Goal: Navigation & Orientation: Find specific page/section

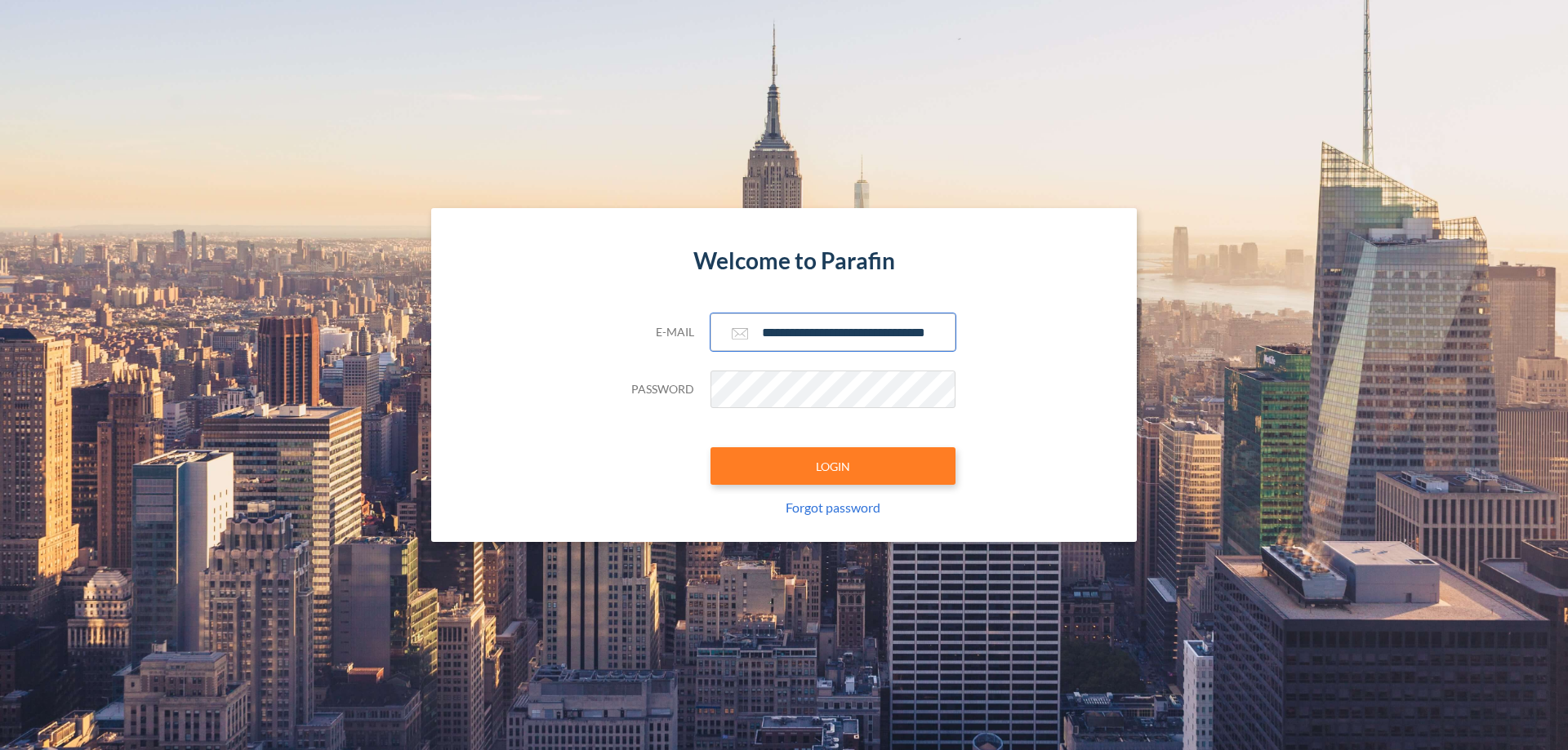
type input "**********"
click at [833, 466] on button "LOGIN" at bounding box center [833, 466] width 245 height 38
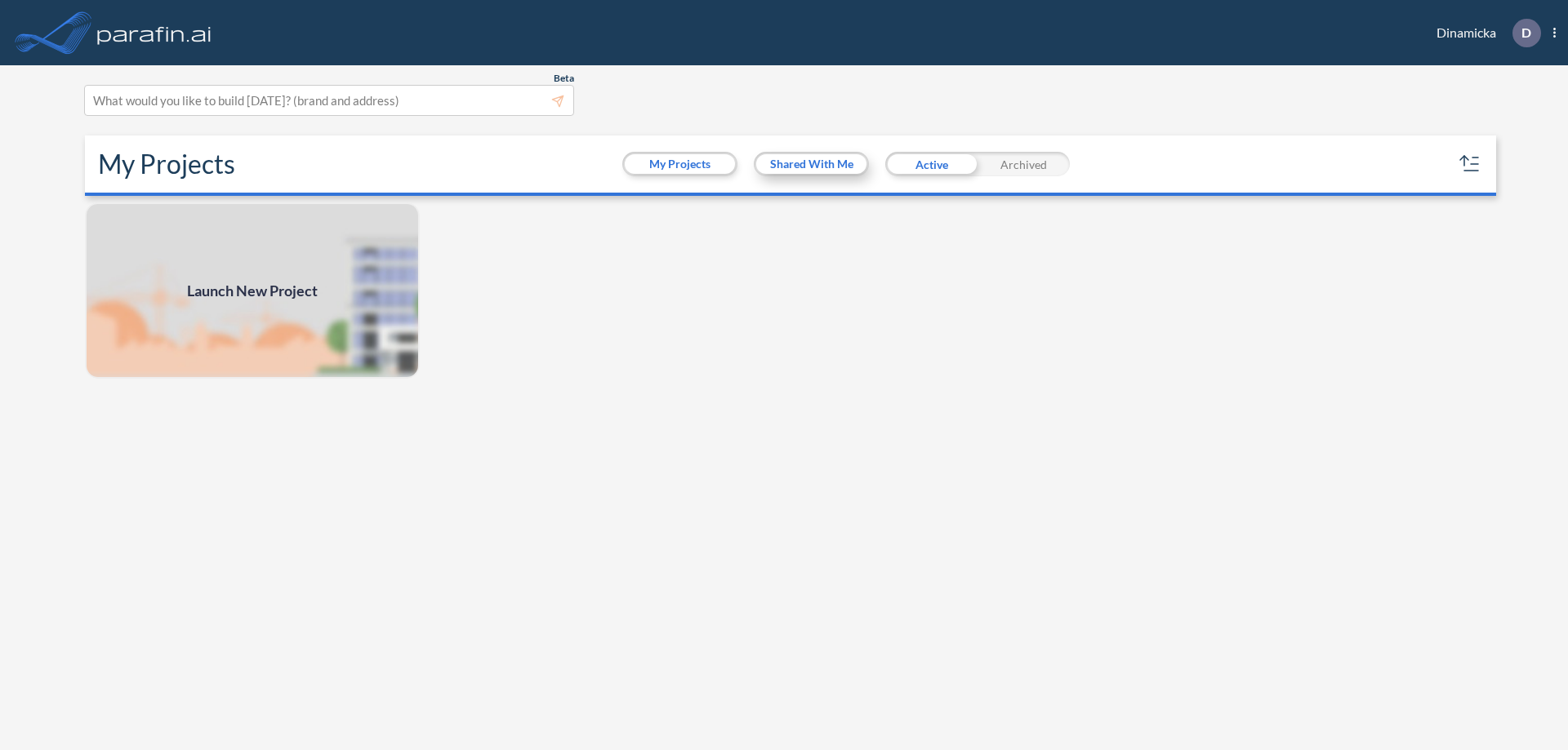
scroll to position [4, 0]
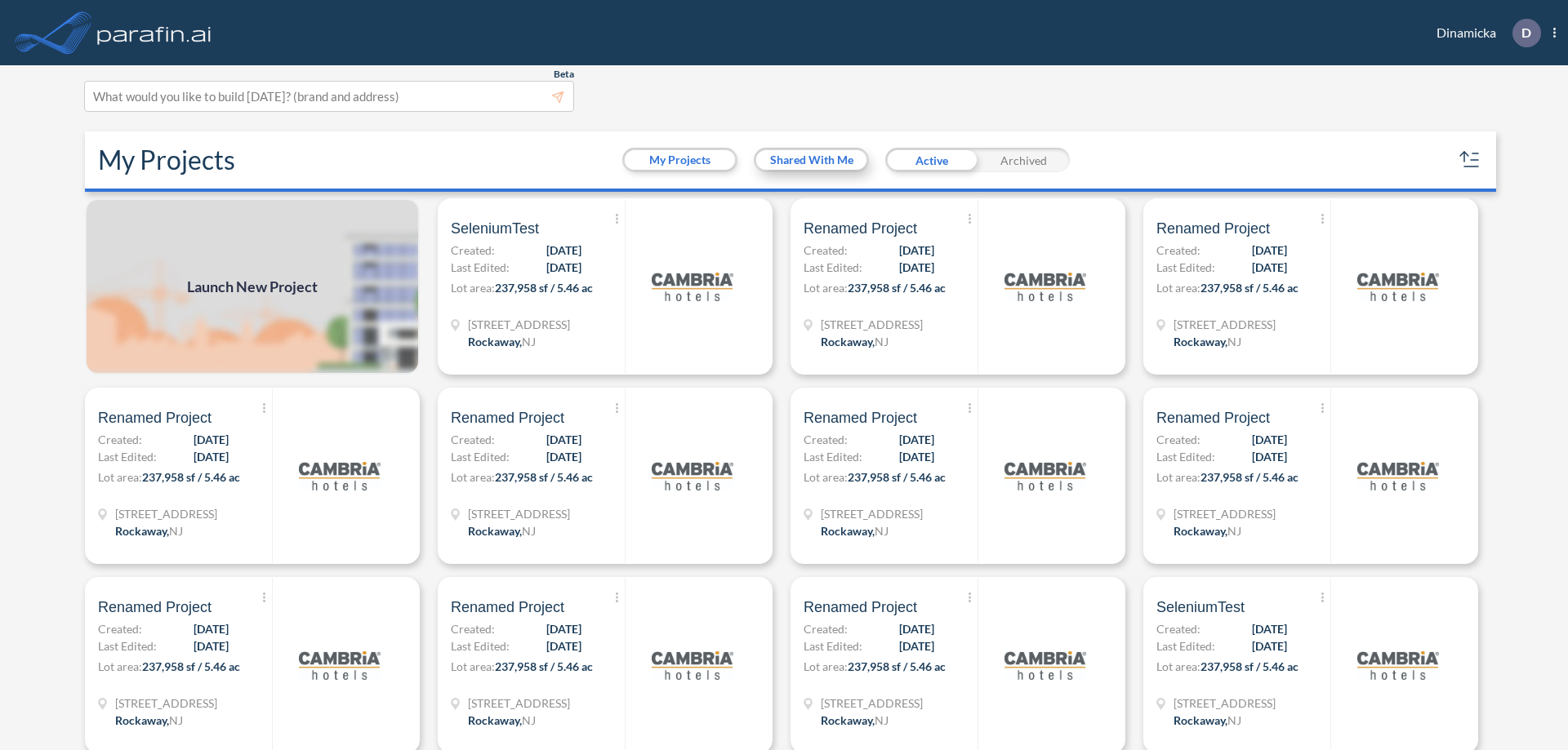
click at [811, 160] on button "Shared With Me" at bounding box center [812, 159] width 110 height 20
